Goal: Task Accomplishment & Management: Manage account settings

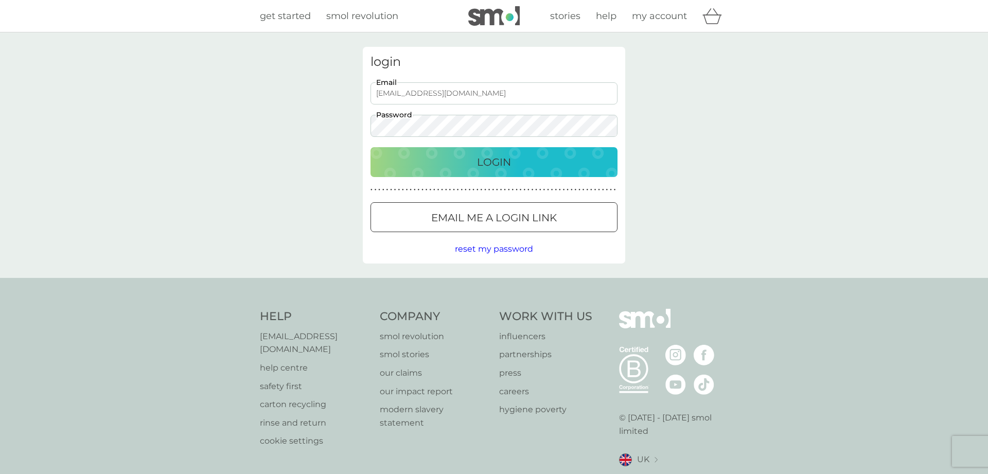
click at [467, 162] on div "Login" at bounding box center [494, 162] width 226 height 16
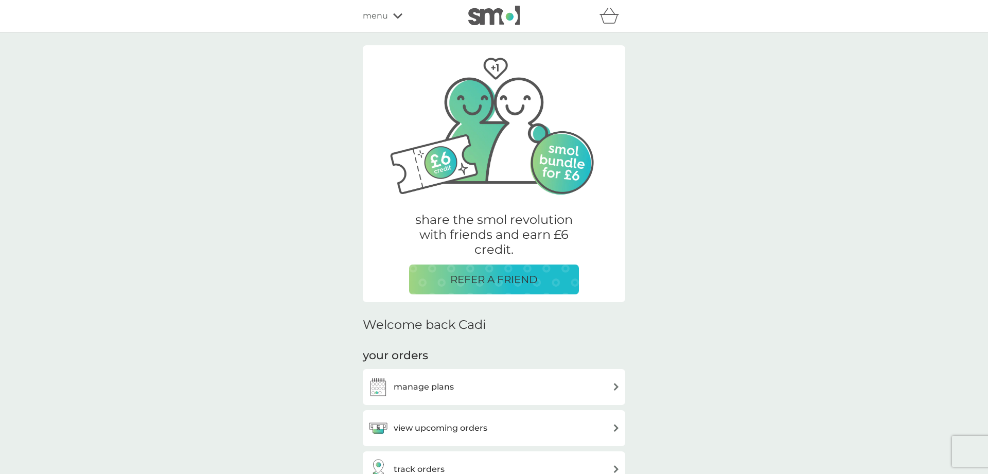
click at [432, 394] on div "manage plans" at bounding box center [411, 387] width 86 height 21
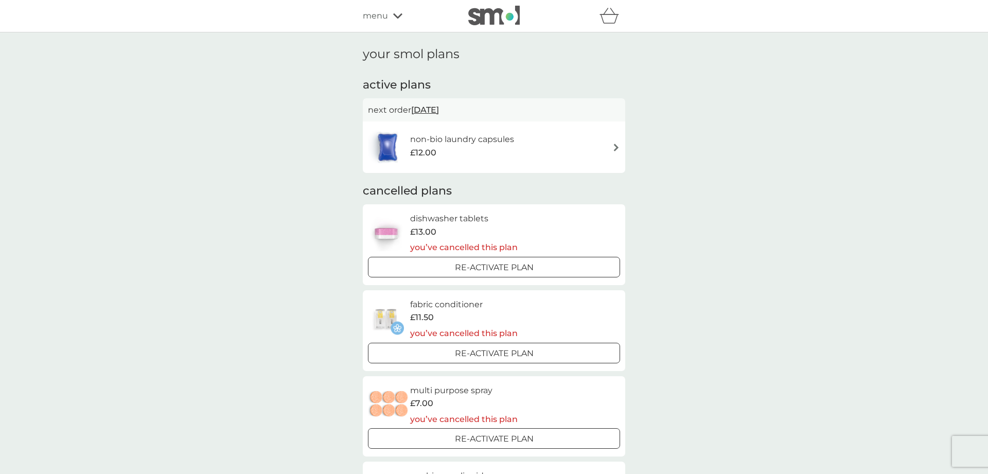
click at [559, 148] on div "non-bio laundry capsules £12.00" at bounding box center [494, 147] width 252 height 36
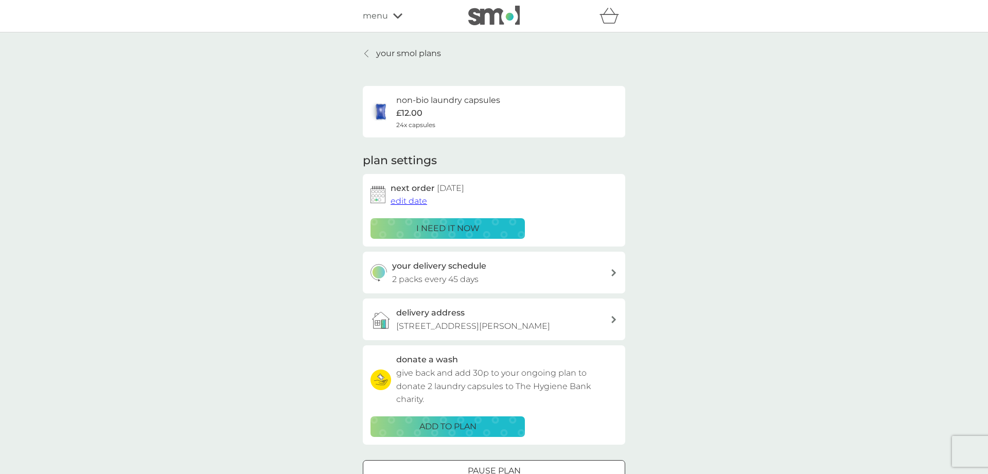
click at [395, 204] on span "edit date" at bounding box center [409, 201] width 37 height 10
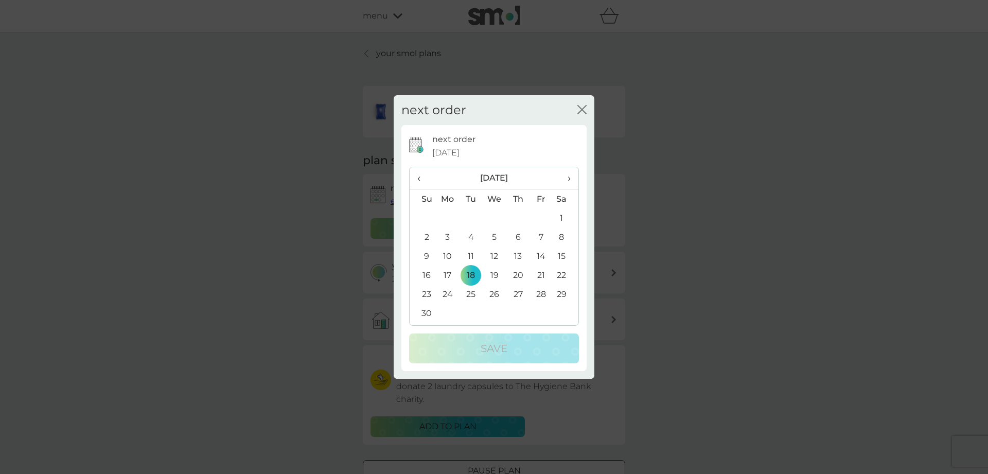
click at [418, 181] on span "‹" at bounding box center [422, 178] width 11 height 22
click at [541, 292] on td "31" at bounding box center [541, 294] width 23 height 19
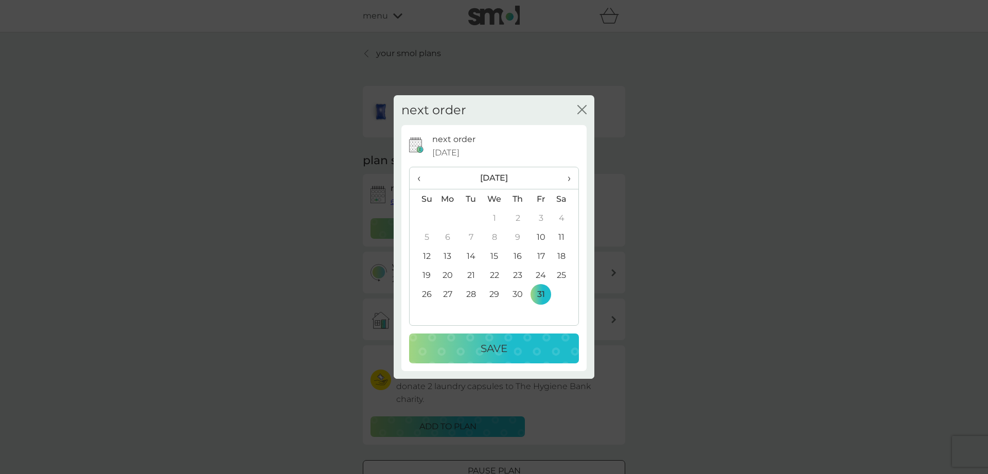
click at [538, 347] on div "Save" at bounding box center [494, 348] width 149 height 16
